Goal: Task Accomplishment & Management: Use online tool/utility

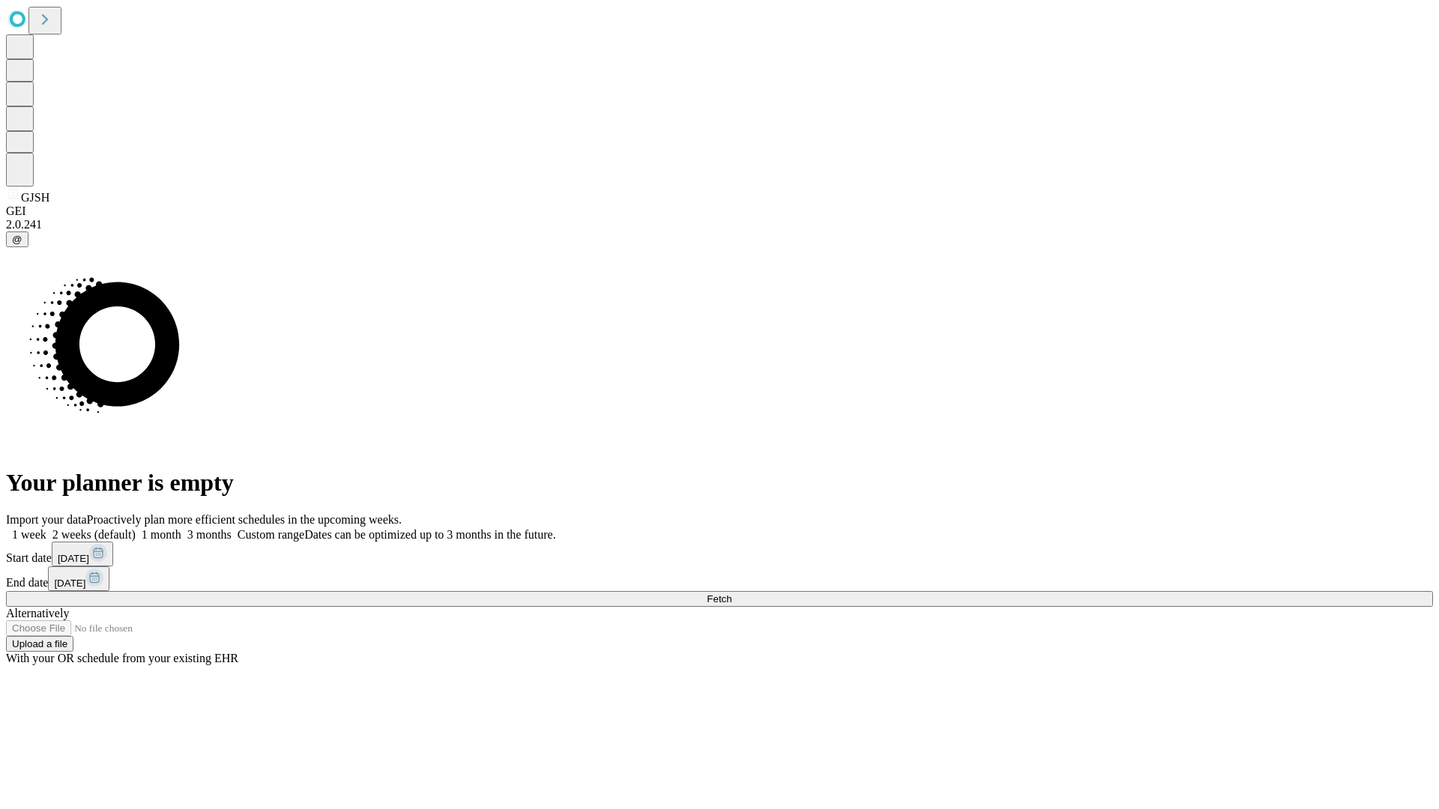
click at [731, 594] on span "Fetch" at bounding box center [719, 599] width 25 height 11
